Goal: Information Seeking & Learning: Learn about a topic

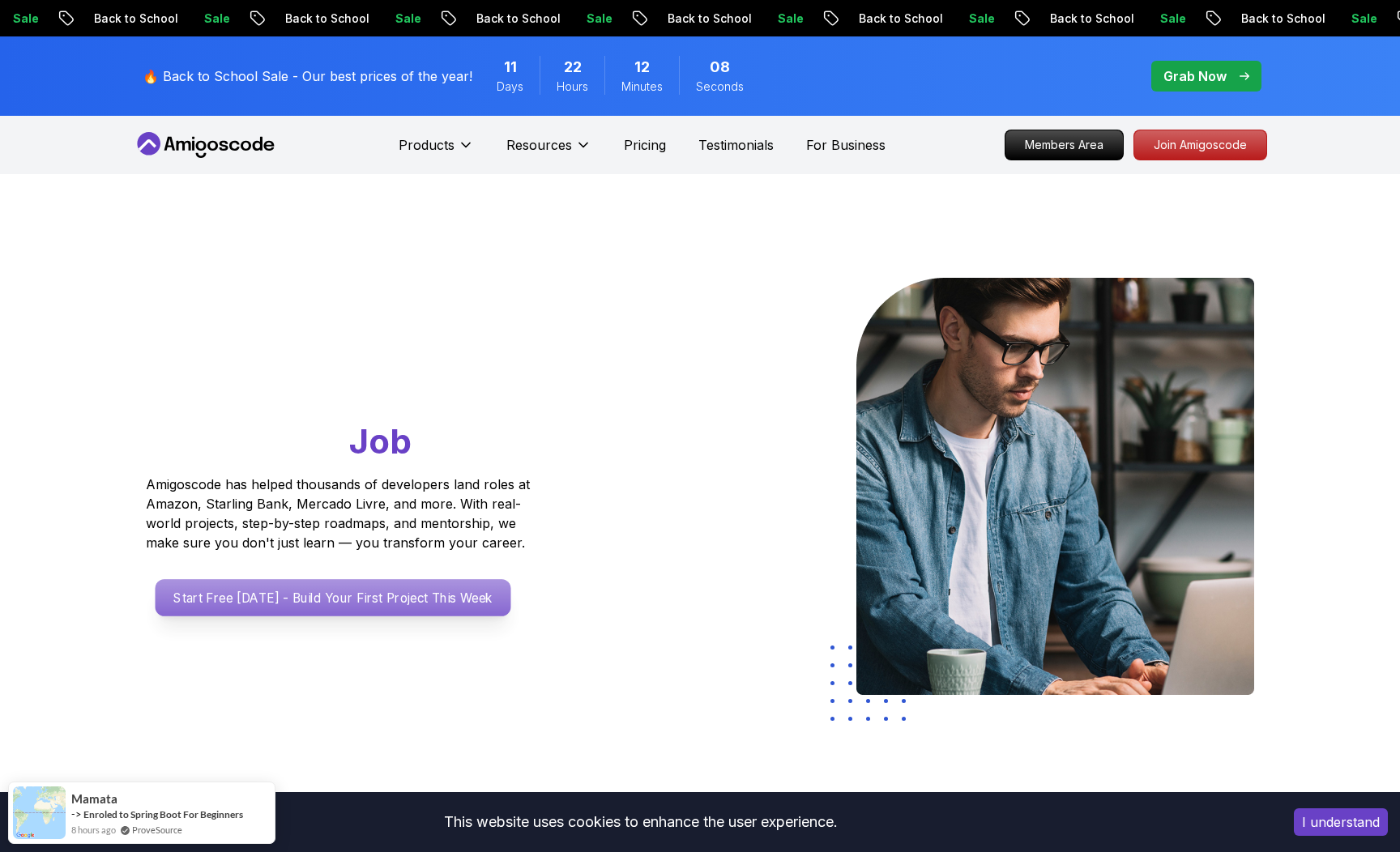
click at [336, 606] on p "Start Free Today - Build Your First Project This Week" at bounding box center [334, 598] width 355 height 37
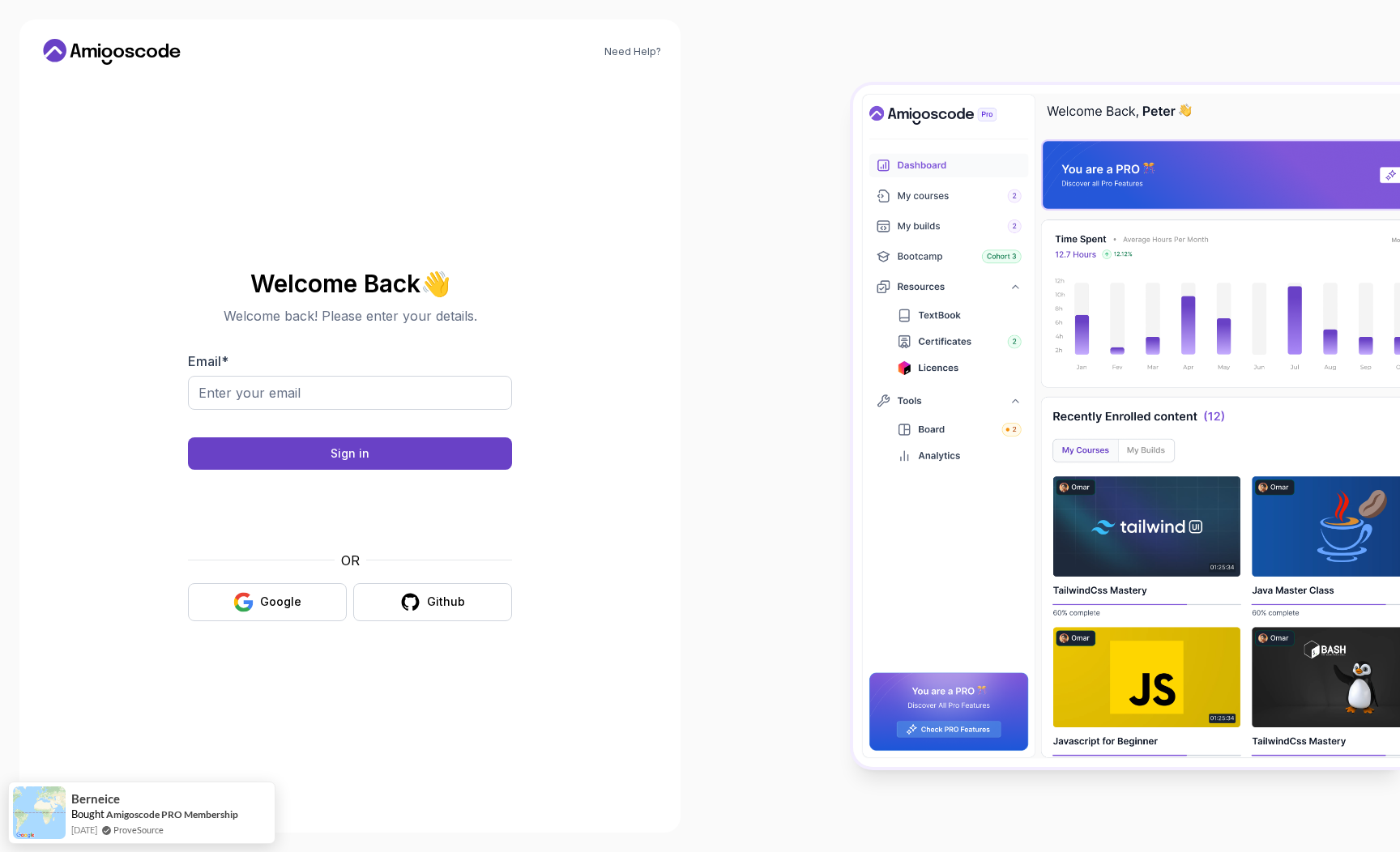
click at [944, 287] on body "Need Help? Welcome Back 👋 Welcome back! Please enter your details. Email * Sign…" at bounding box center [700, 426] width 1400 height 852
click at [380, 390] on input "Email *" at bounding box center [350, 393] width 324 height 34
type input "tanerduman@outlook.com"
drag, startPoint x: 383, startPoint y: 445, endPoint x: 421, endPoint y: 445, distance: 38.0
click at [383, 444] on button "Sign in" at bounding box center [350, 453] width 324 height 33
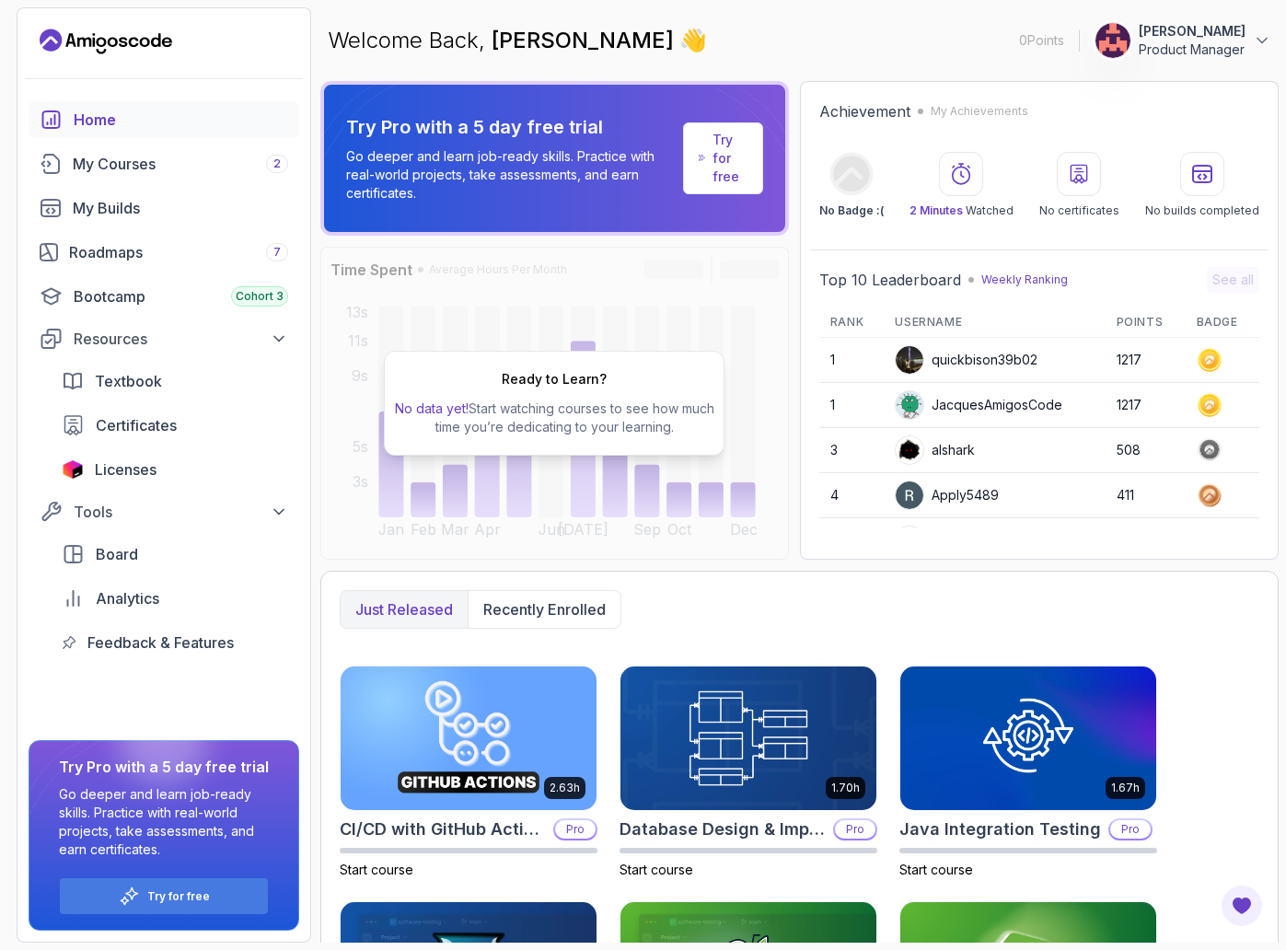
click at [1162, 31] on p "[PERSON_NAME]" at bounding box center [1192, 31] width 107 height 18
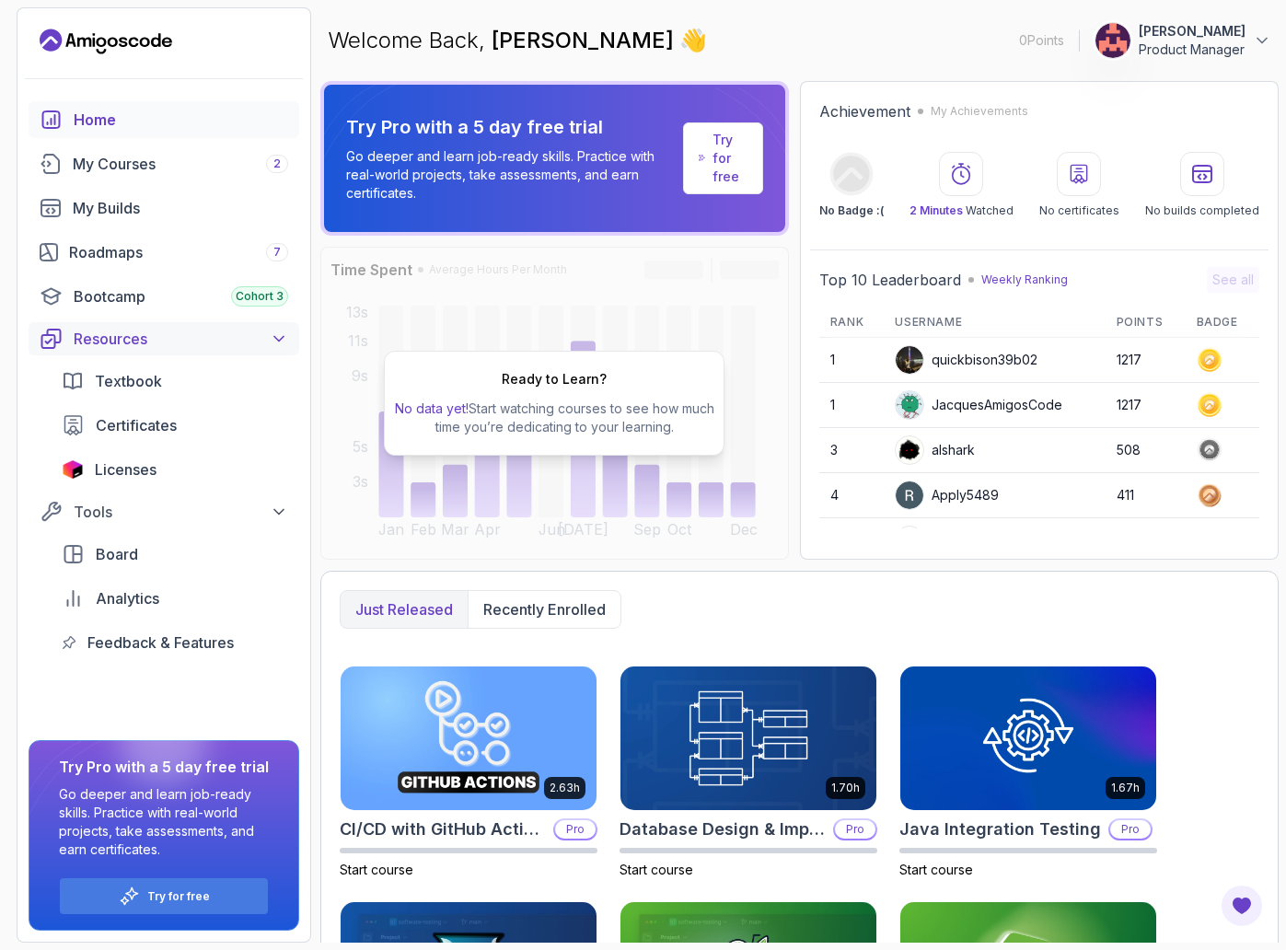
click at [270, 342] on icon at bounding box center [279, 339] width 18 height 18
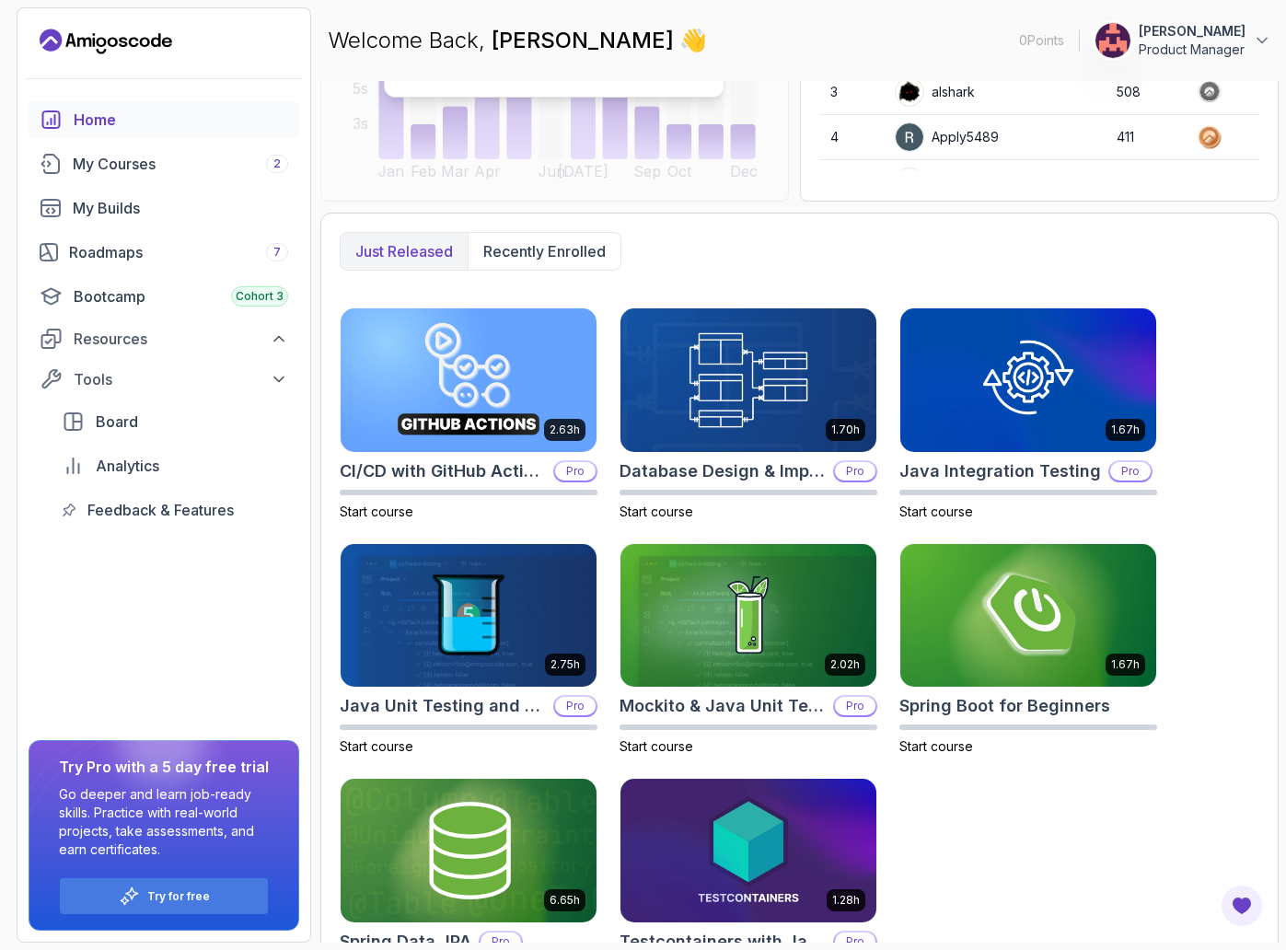
scroll to position [425, 0]
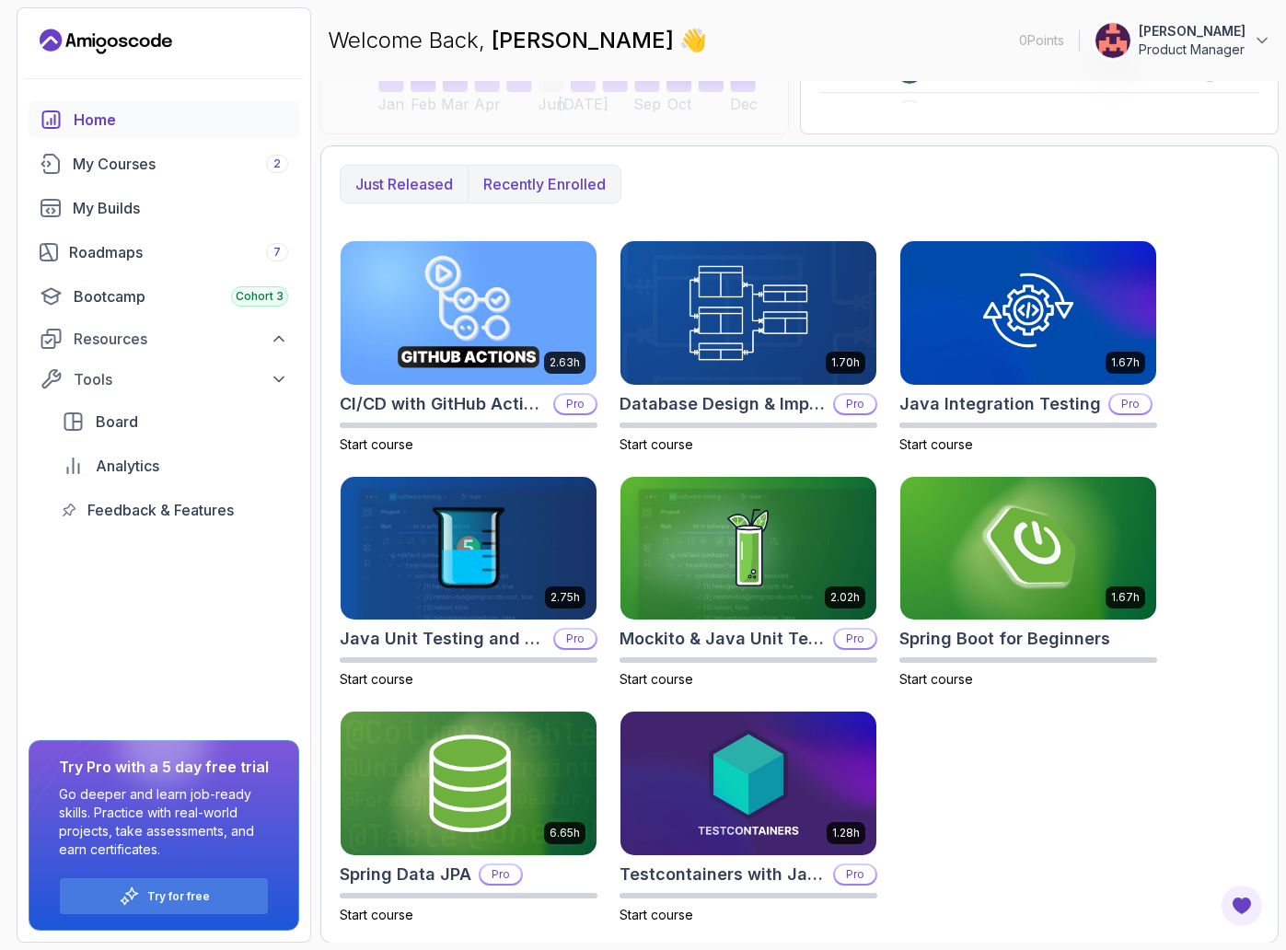
click at [521, 192] on p "Recently enrolled" at bounding box center [544, 184] width 122 height 22
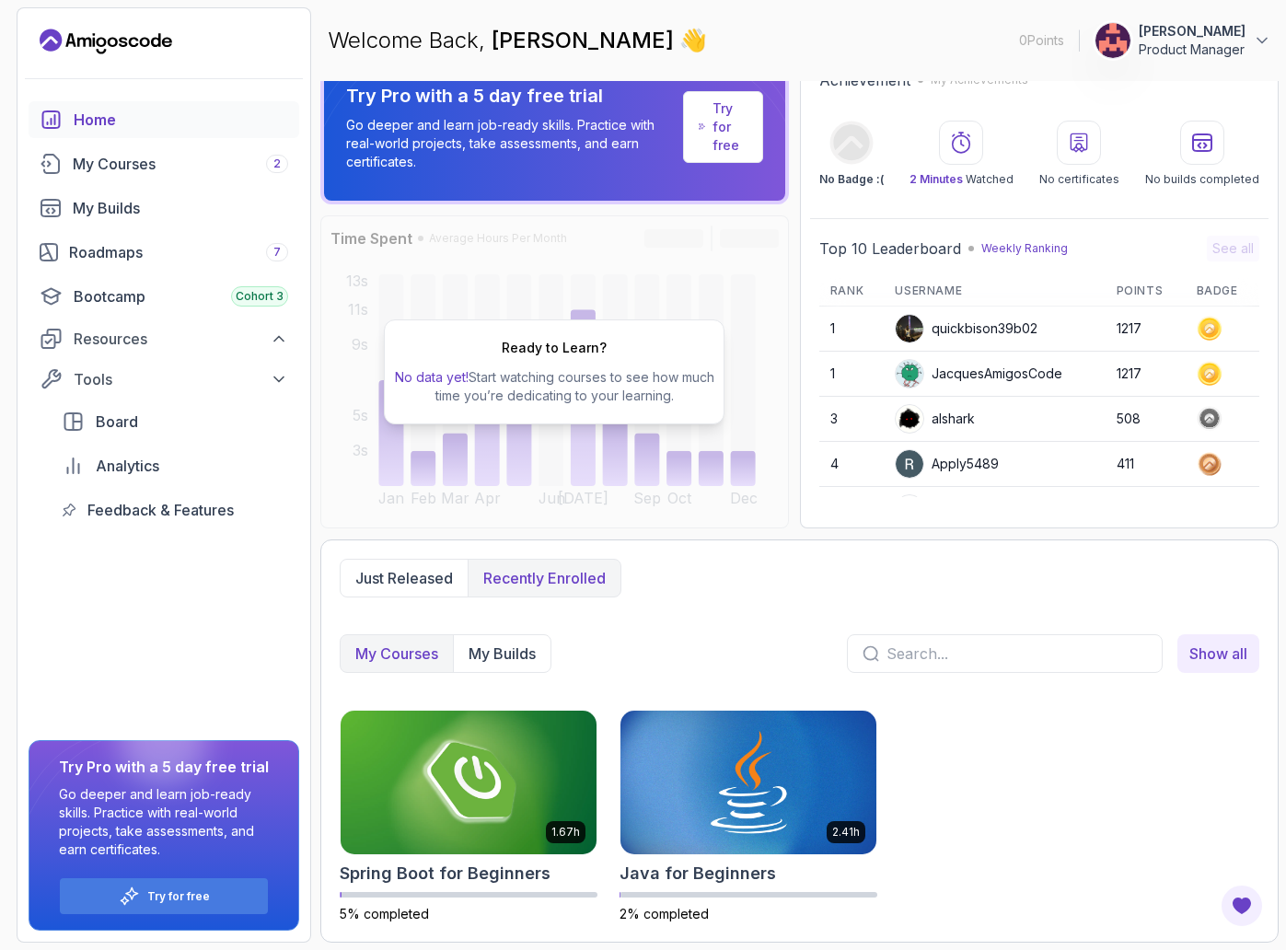
scroll to position [30, 0]
click at [424, 645] on p "My Courses" at bounding box center [396, 654] width 83 height 22
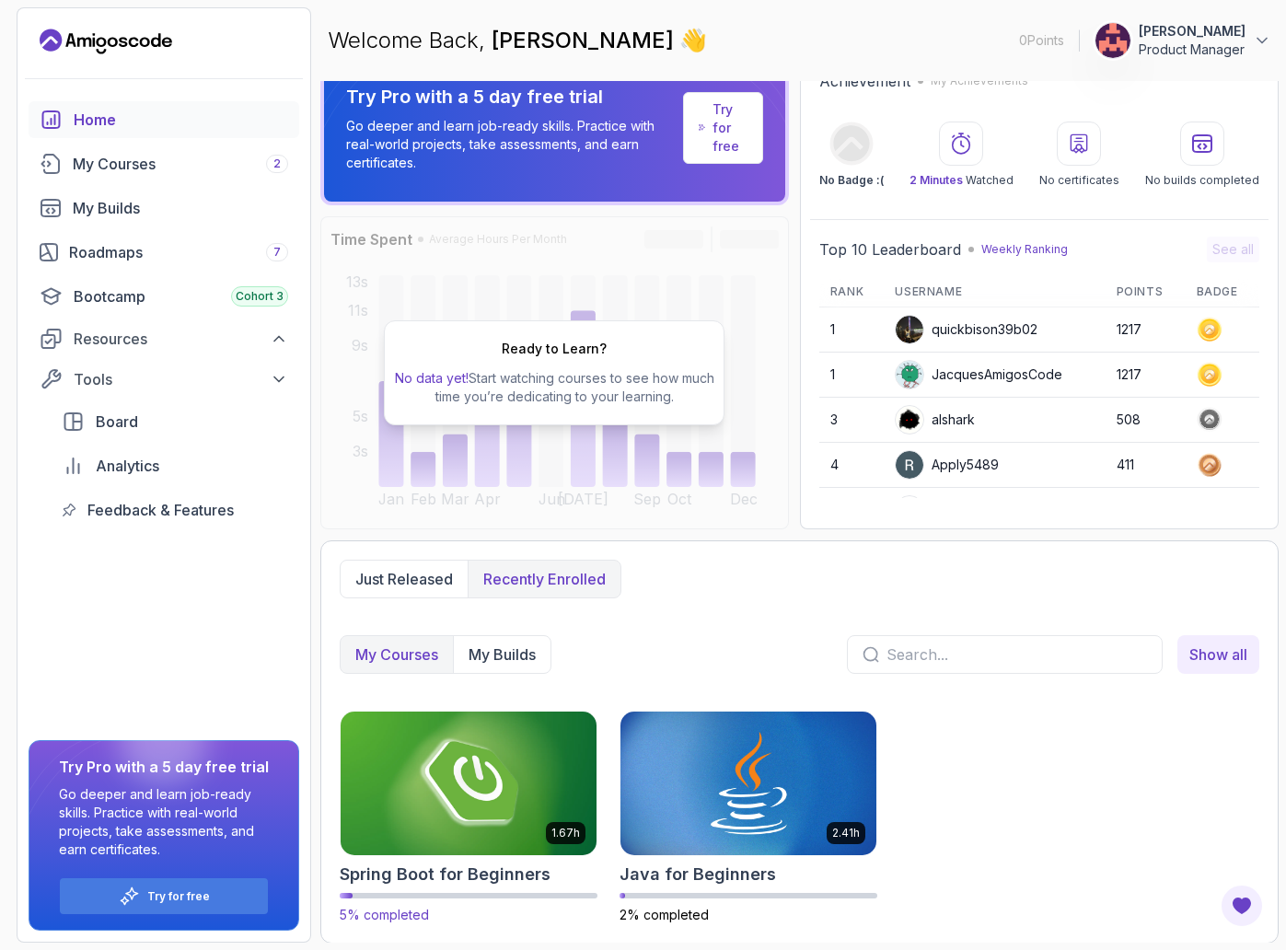
click at [456, 716] on img at bounding box center [468, 783] width 269 height 150
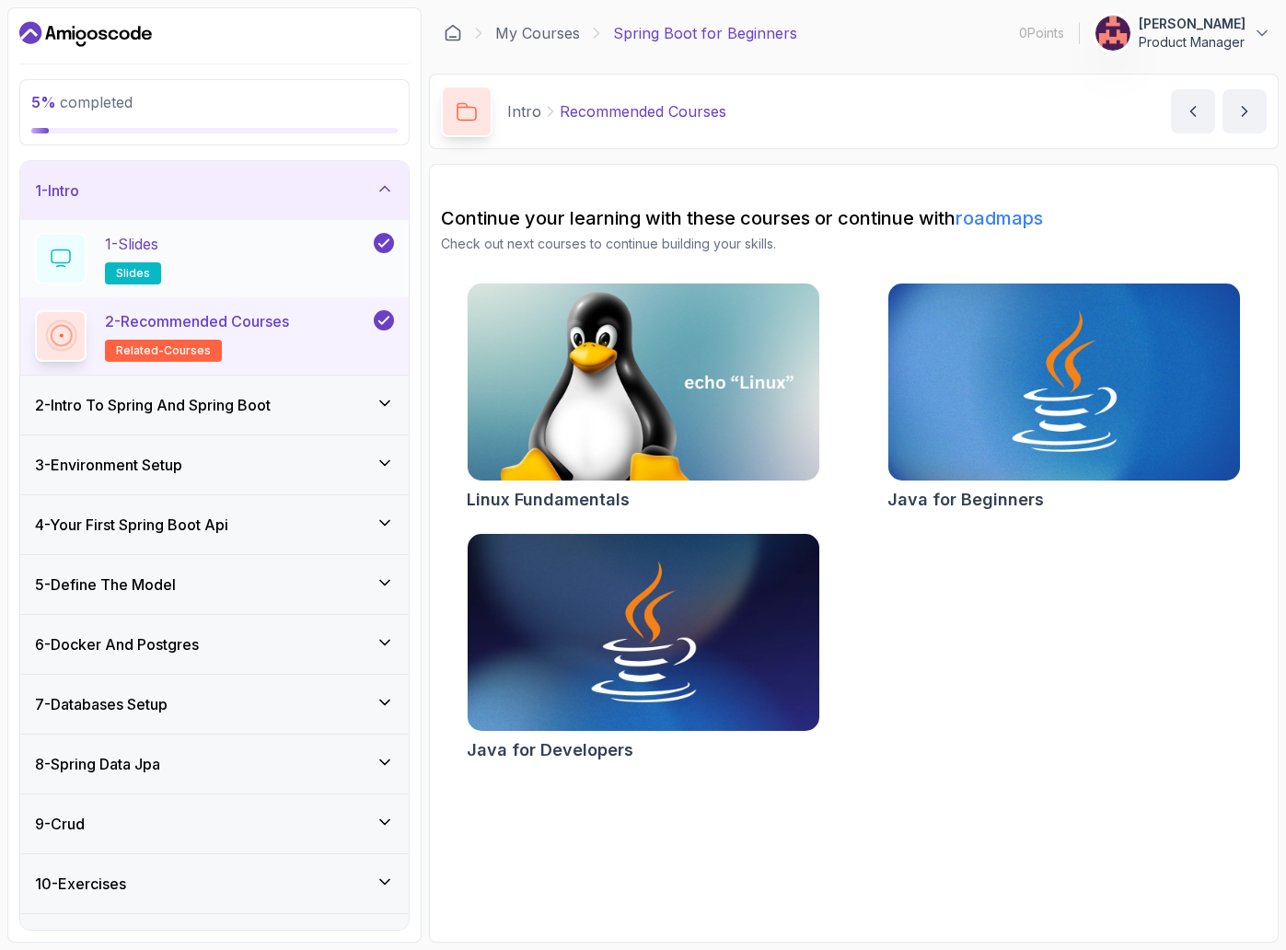
click at [232, 258] on div "1 - Slides slides" at bounding box center [202, 259] width 335 height 52
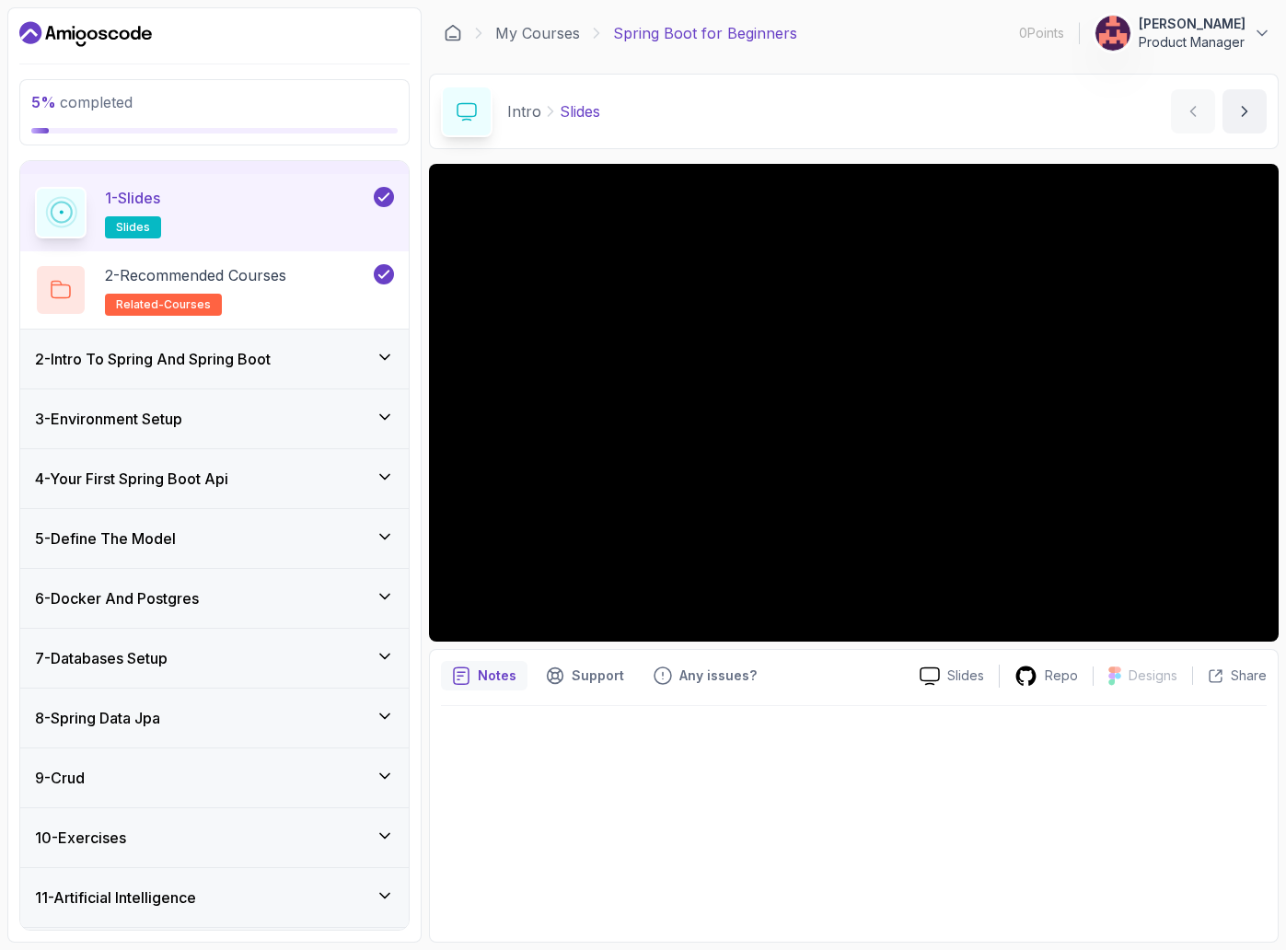
scroll to position [103, 0]
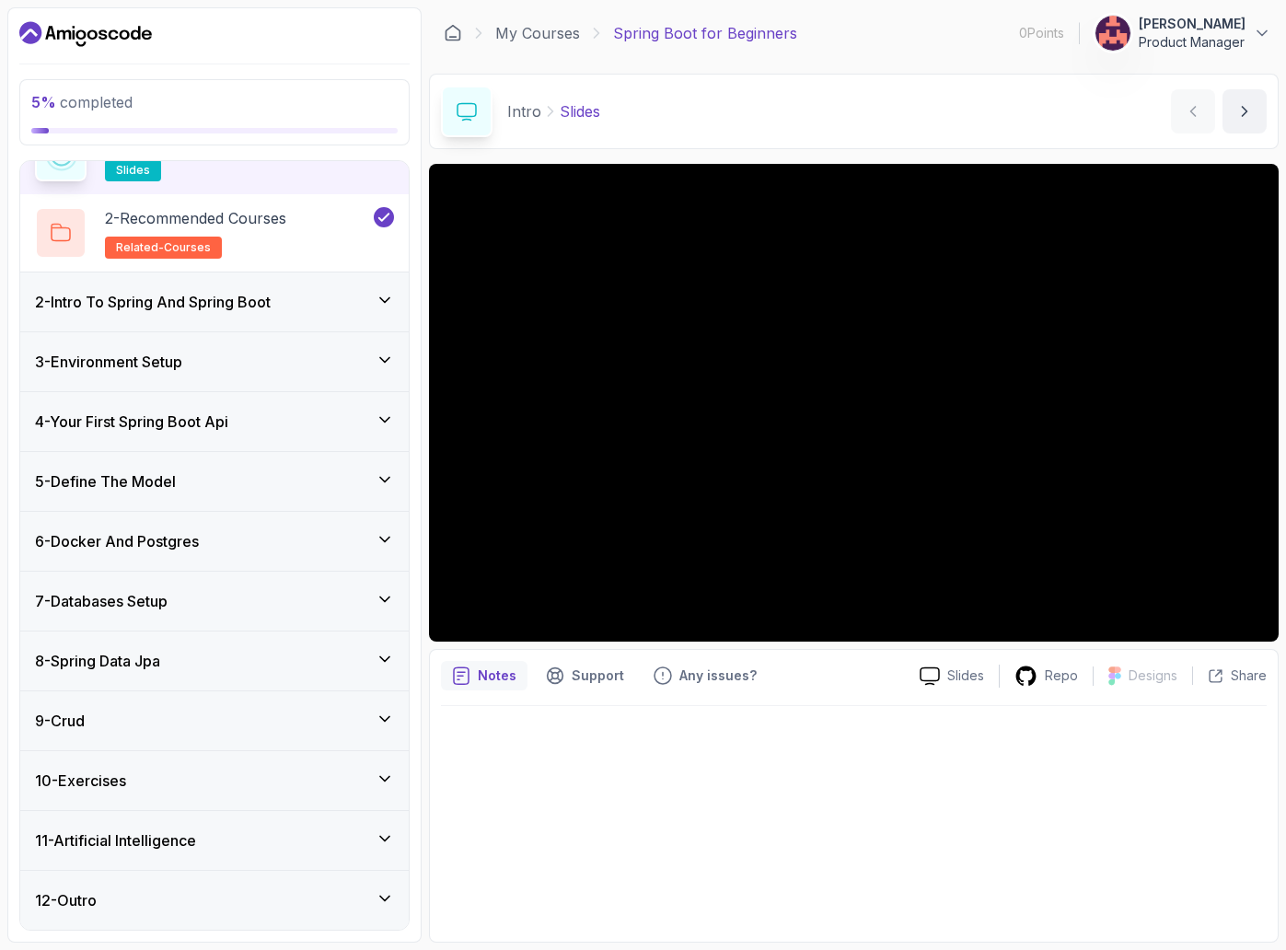
click at [122, 639] on div "8 - Spring Data Jpa" at bounding box center [214, 661] width 388 height 59
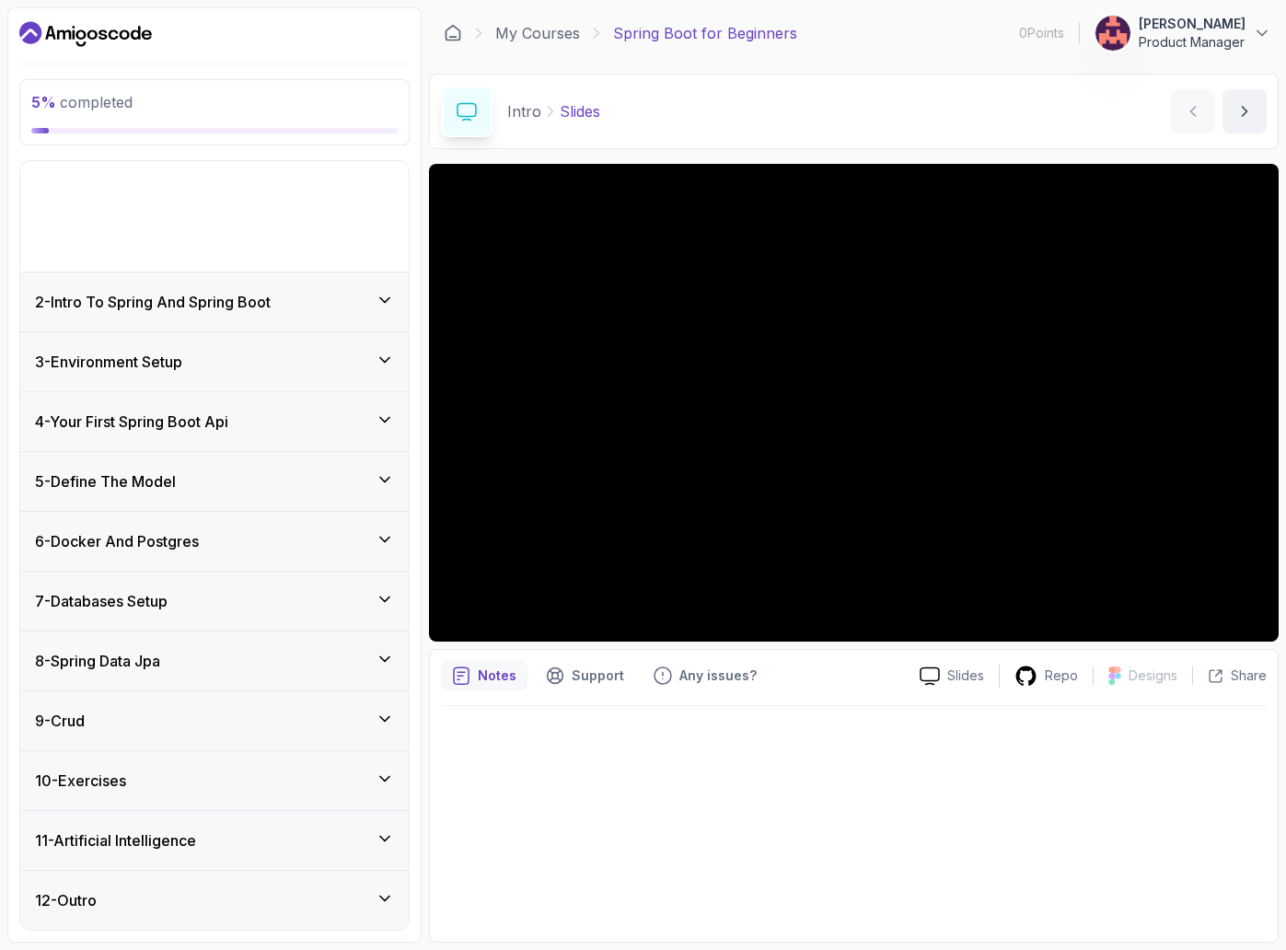
scroll to position [0, 0]
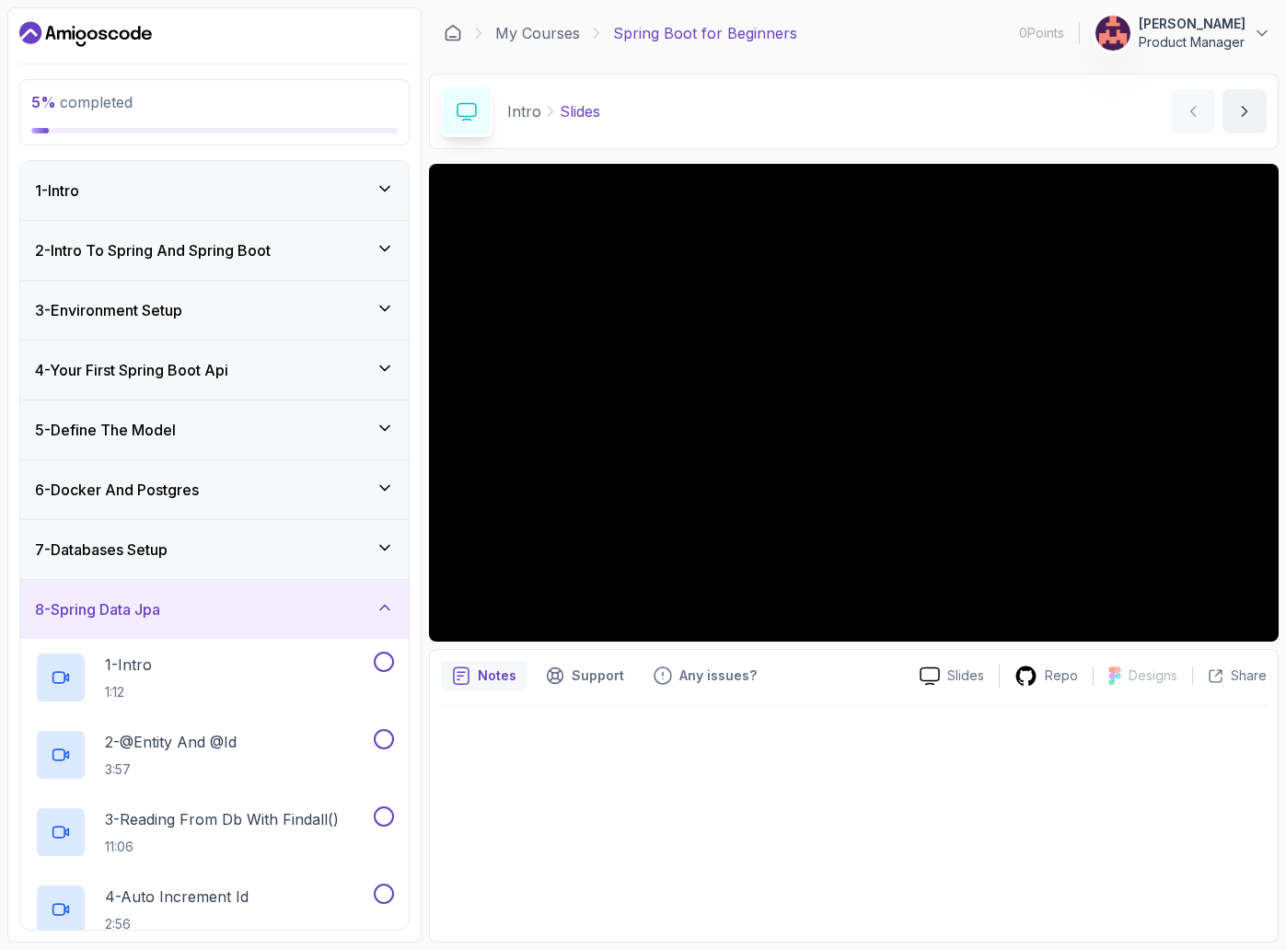
click at [115, 28] on icon "Dashboard" at bounding box center [85, 33] width 133 height 29
